Goal: Transaction & Acquisition: Purchase product/service

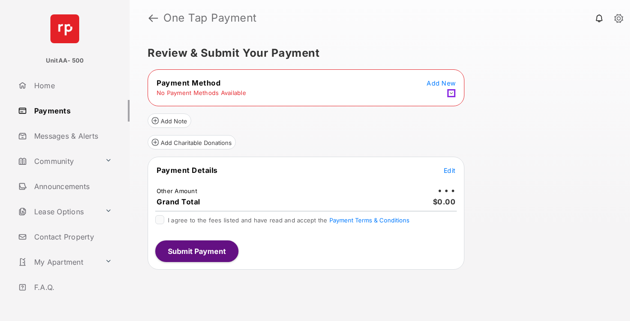
click at [451, 93] on icon at bounding box center [451, 93] width 8 height 8
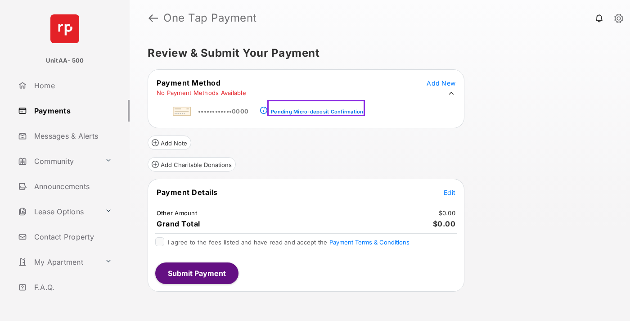
click at [314, 108] on div "Pending Micro-deposit Confirmation" at bounding box center [317, 111] width 92 height 6
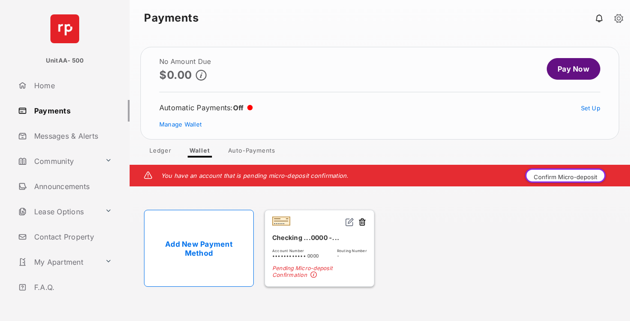
click at [566, 175] on button "Confirm Micro-deposit" at bounding box center [565, 175] width 80 height 14
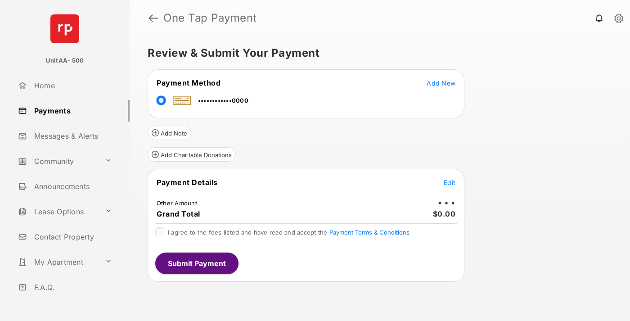
click at [449, 182] on span "Edit" at bounding box center [449, 183] width 12 height 8
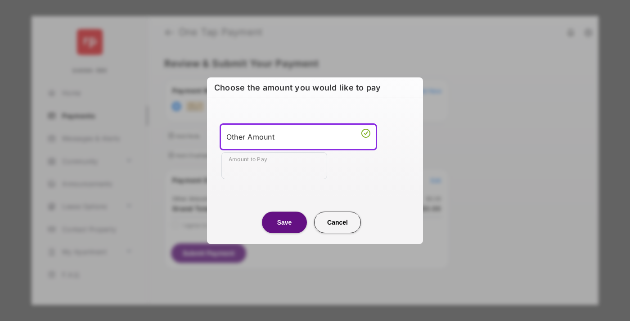
click at [298, 136] on div "Other Amount" at bounding box center [298, 136] width 144 height 13
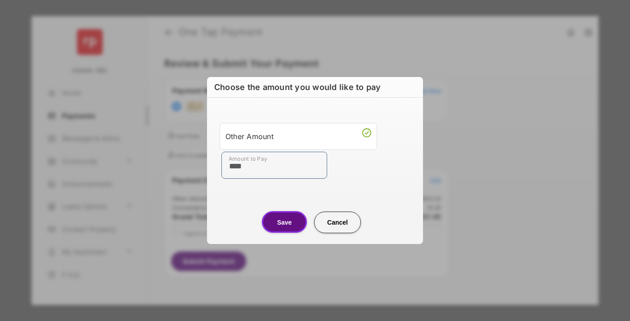
type input "****"
click at [284, 222] on button "Save" at bounding box center [284, 222] width 45 height 22
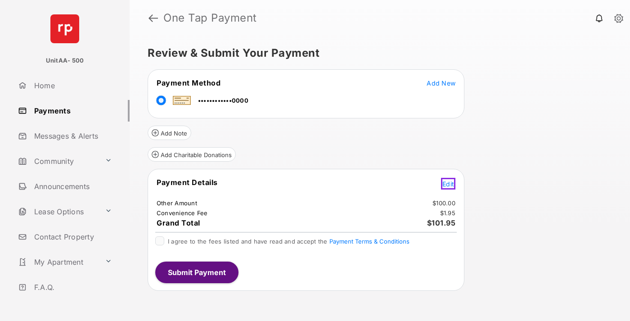
click at [449, 182] on span "Edit" at bounding box center [448, 184] width 12 height 8
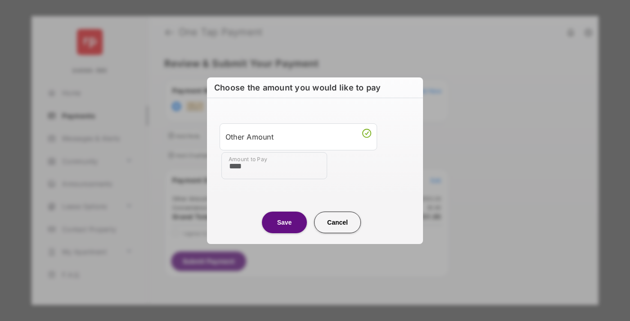
click at [284, 222] on button "Save" at bounding box center [284, 222] width 45 height 22
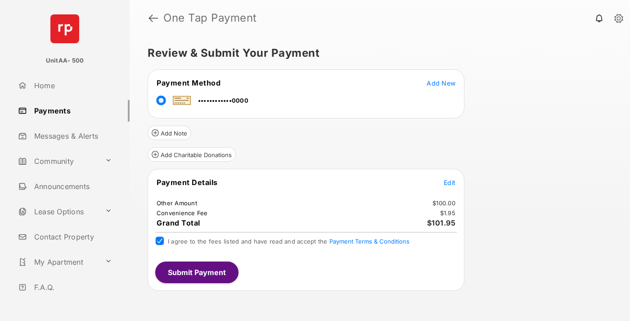
click at [196, 272] on button "Submit Payment" at bounding box center [196, 272] width 83 height 22
